Goal: Find contact information: Find contact information

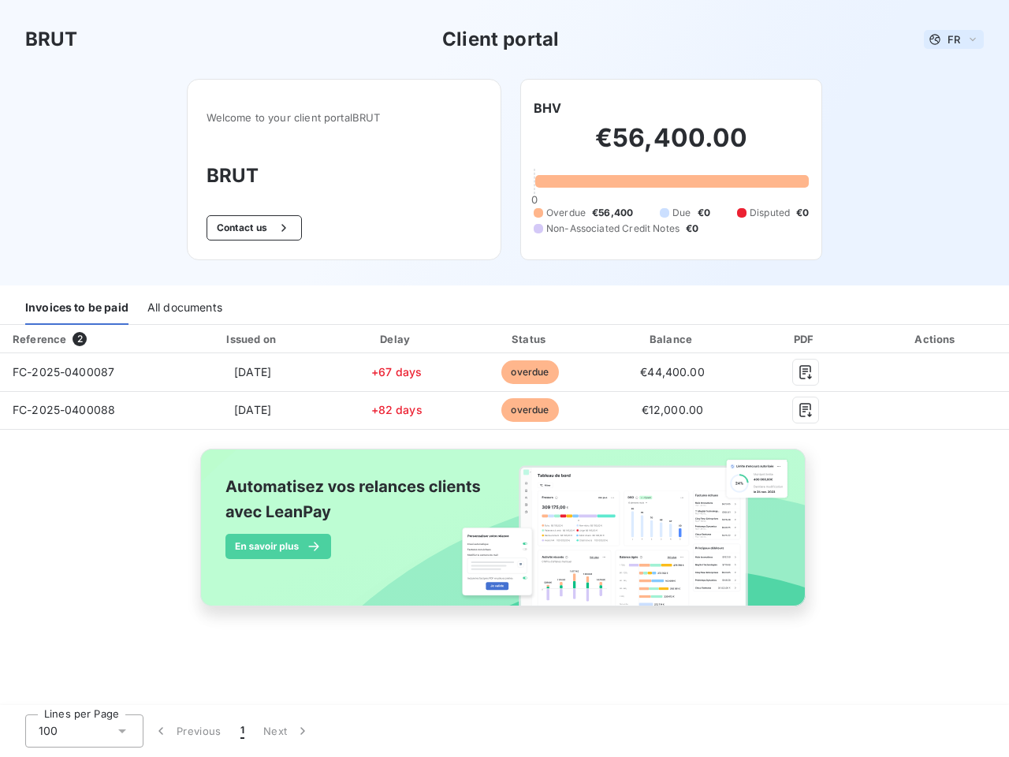
click at [954, 39] on span "FR" at bounding box center [953, 39] width 13 height 13
click at [251, 228] on button "Contact us" at bounding box center [254, 227] width 95 height 25
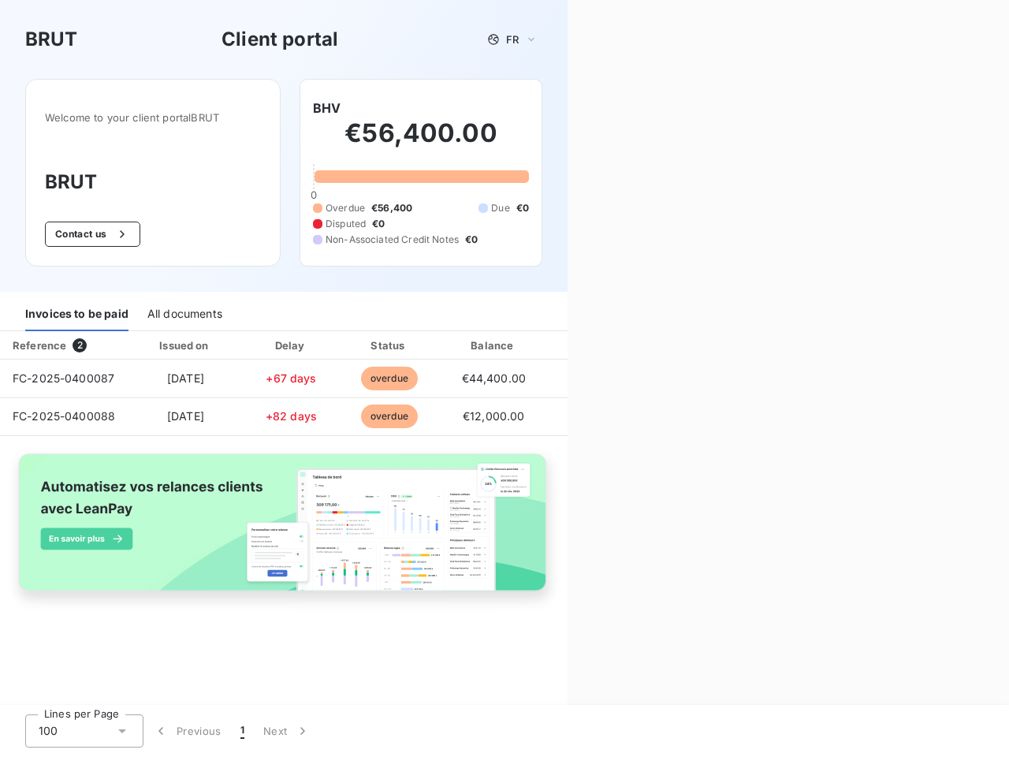
click at [547, 108] on div "Welcome to your client portal BRUT BRUT Contact us BHV €56,400.00 0 Overdue €56…" at bounding box center [284, 185] width 568 height 213
click at [76, 308] on div "Invoices to be paid" at bounding box center [76, 314] width 103 height 33
